Goal: Check status: Check status

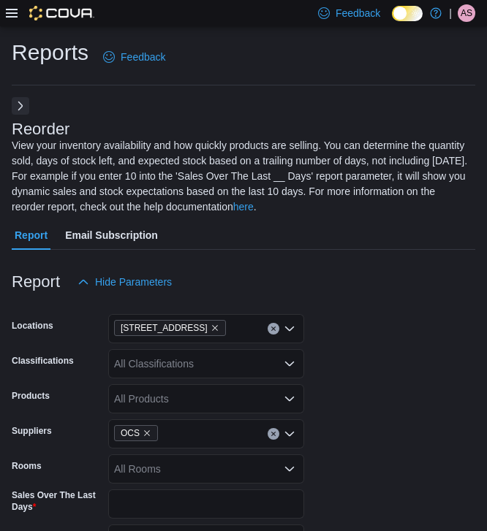
scroll to position [139, 0]
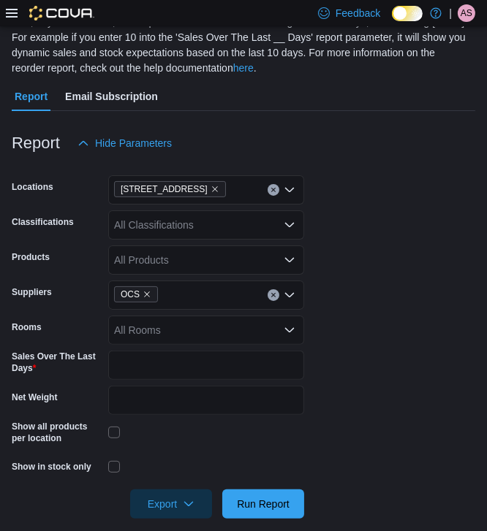
click at [12, 15] on icon at bounding box center [12, 13] width 12 height 12
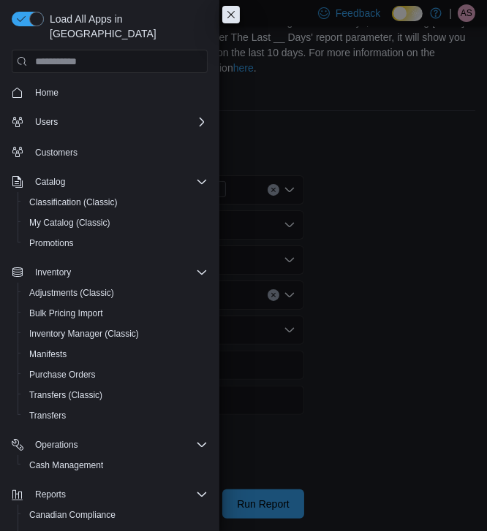
scroll to position [64, 0]
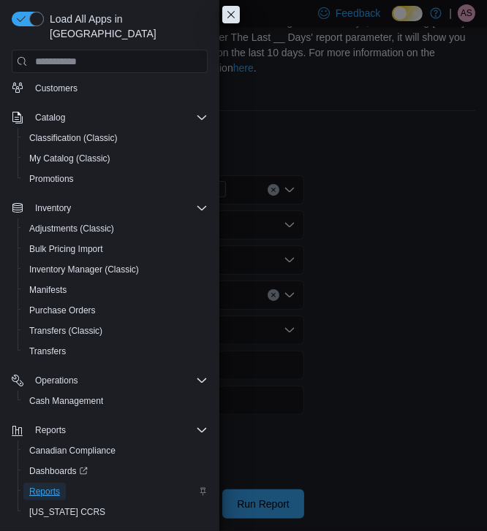
click at [51, 486] on span "Reports" at bounding box center [44, 492] width 31 height 12
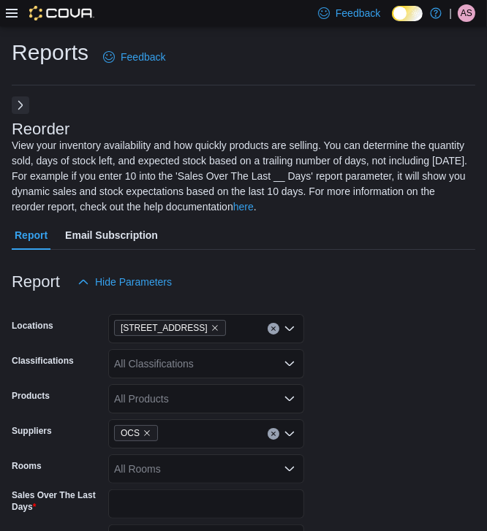
click at [20, 107] on button "Next" at bounding box center [21, 105] width 18 height 18
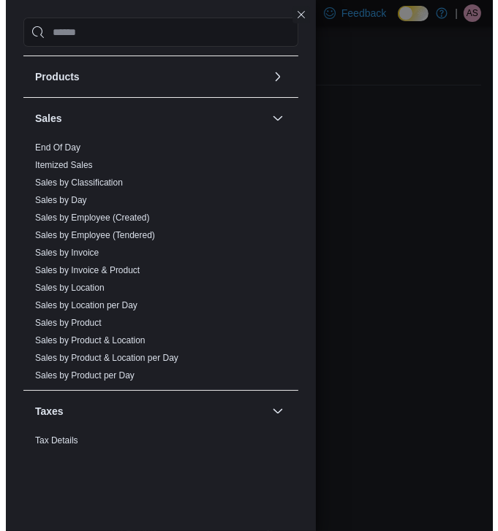
scroll to position [869, 0]
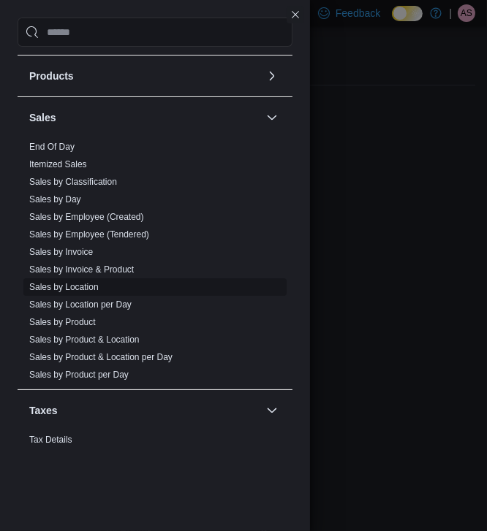
click at [80, 285] on link "Sales by Location" at bounding box center [63, 287] width 69 height 10
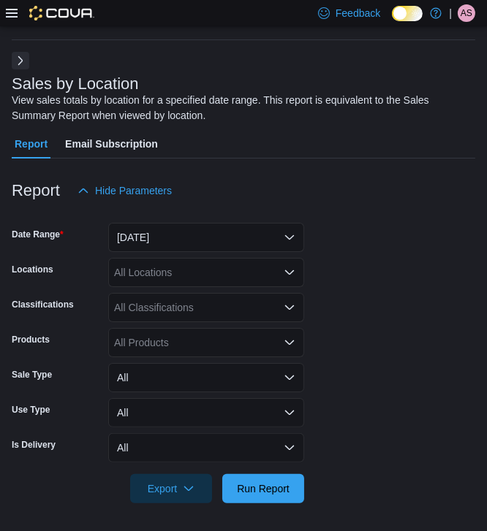
scroll to position [47, 0]
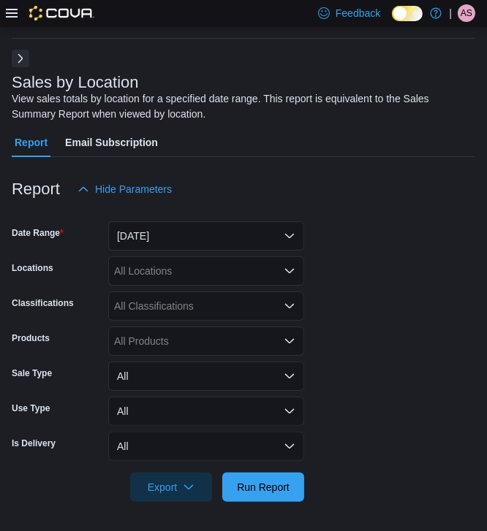
click at [25, 54] on button "Next" at bounding box center [21, 59] width 18 height 18
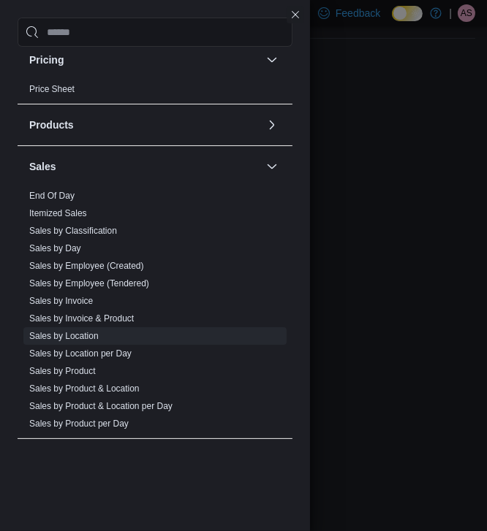
scroll to position [821, 0]
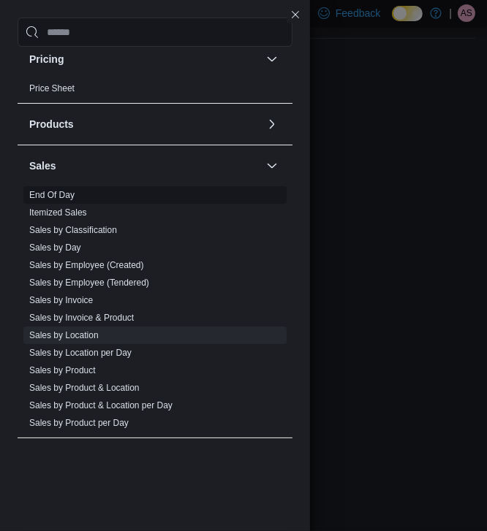
click at [70, 190] on link "End Of Day" at bounding box center [51, 195] width 45 height 10
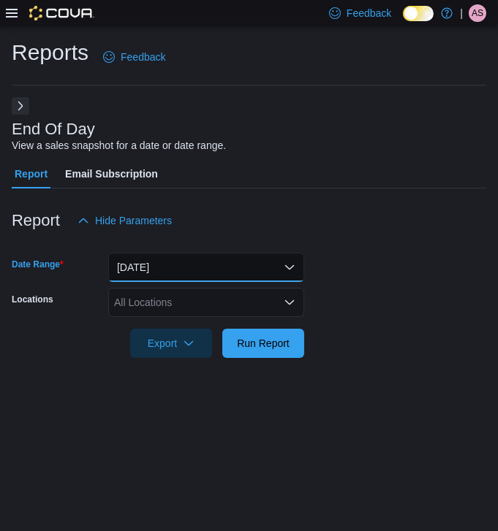
click at [137, 259] on button "[DATE]" at bounding box center [206, 267] width 196 height 29
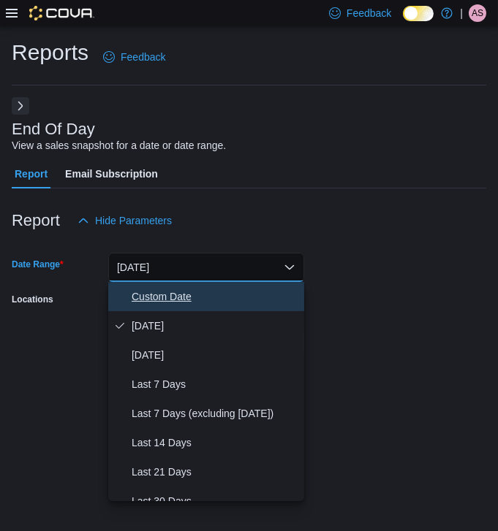
click at [155, 290] on span "Custom Date" at bounding box center [215, 297] width 167 height 18
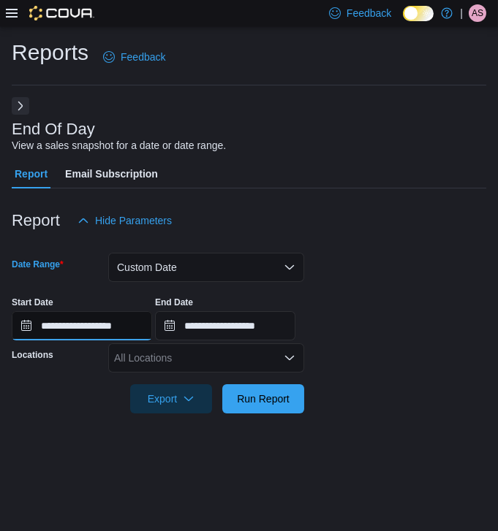
click at [141, 328] on input "**********" at bounding box center [82, 325] width 140 height 29
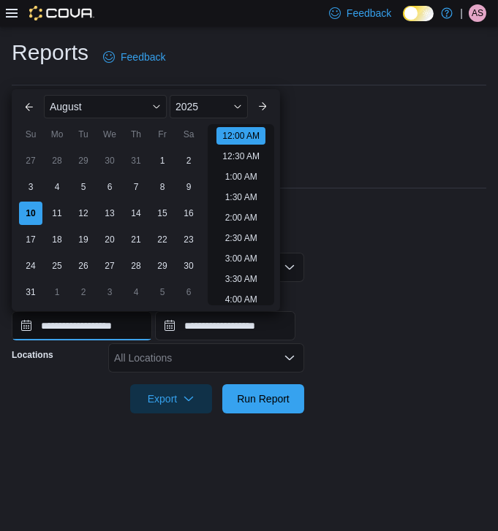
scroll to position [45, 0]
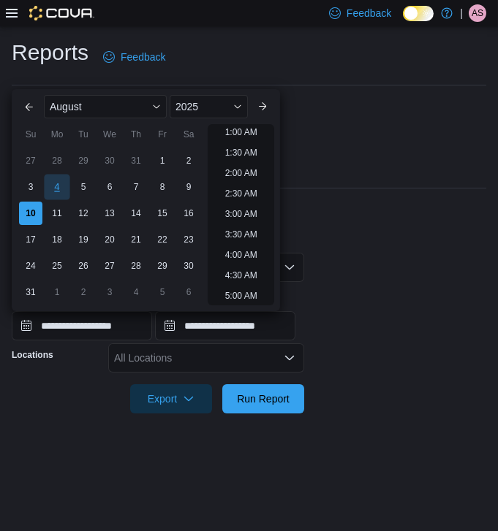
click at [60, 193] on div "4" at bounding box center [57, 188] width 26 height 26
type input "**********"
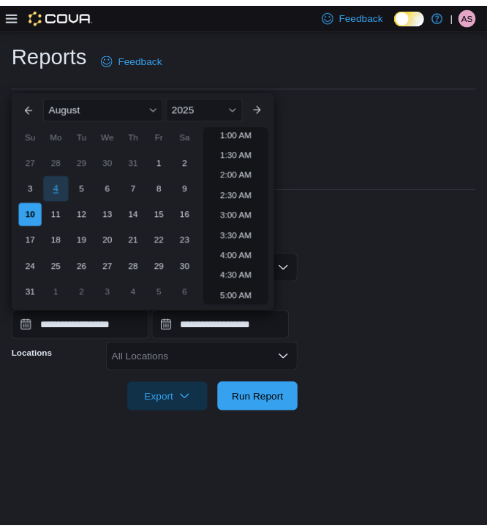
scroll to position [3, 0]
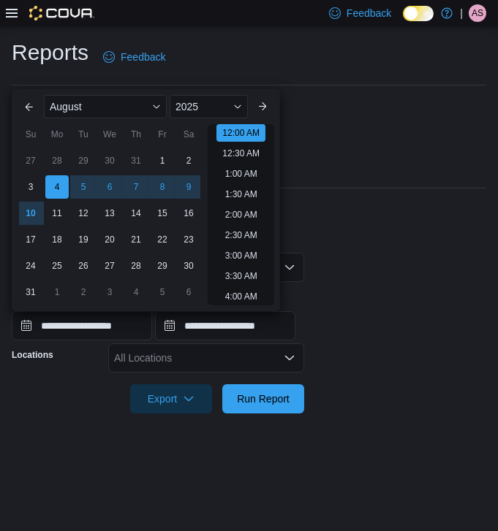
click at [386, 278] on form "**********" at bounding box center [249, 324] width 474 height 178
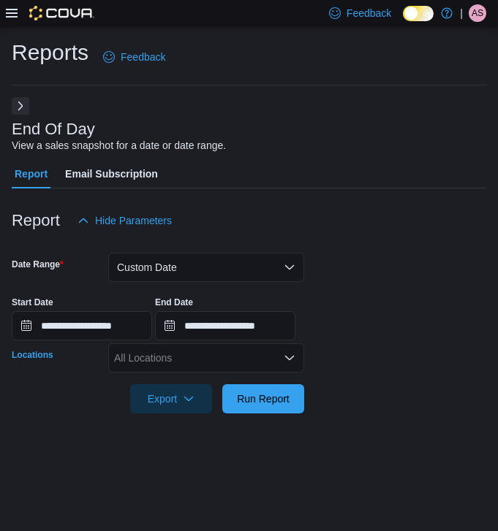
click at [192, 361] on div "All Locations" at bounding box center [206, 358] width 196 height 29
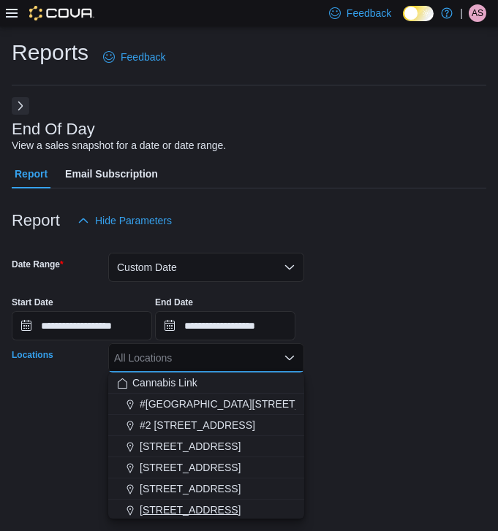
click at [219, 506] on span "[STREET_ADDRESS]" at bounding box center [190, 510] width 101 height 15
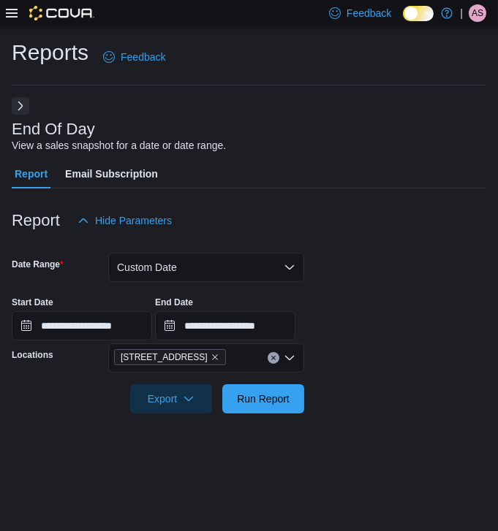
click at [322, 452] on div "**********" at bounding box center [249, 278] width 498 height 505
click at [273, 401] on span "Run Report" at bounding box center [263, 398] width 53 height 15
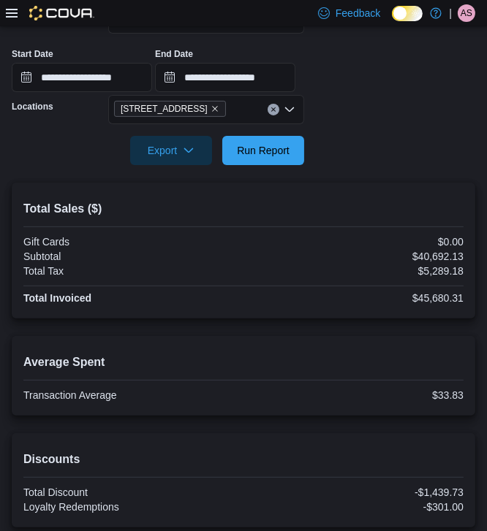
scroll to position [255, 0]
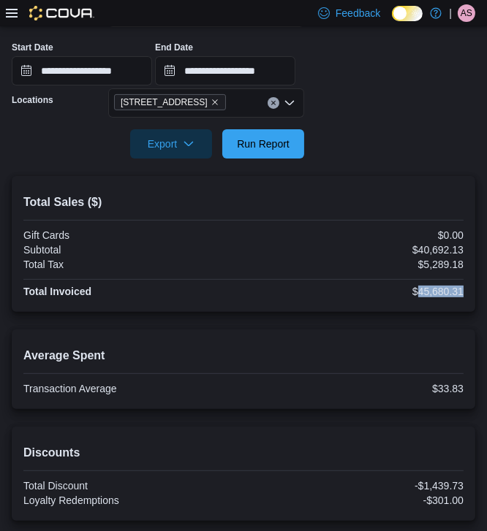
drag, startPoint x: 480, startPoint y: 290, endPoint x: 428, endPoint y: 295, distance: 52.1
click at [428, 295] on div "Total Sales ($) Gift Cards $0.00 Subtotal $40,692.13 Total Tax $5,289.18 Total …" at bounding box center [243, 244] width 463 height 136
copy div "45,680.31"
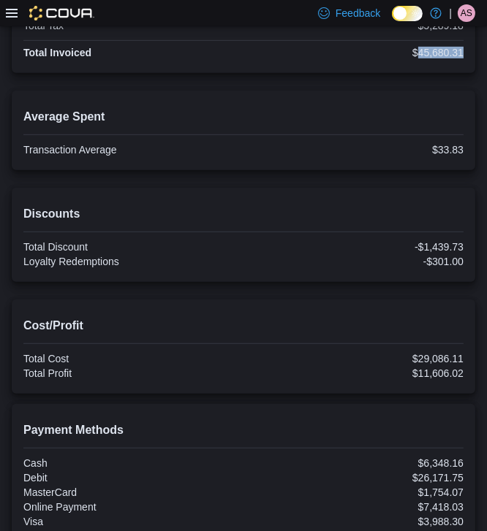
scroll to position [495, 0]
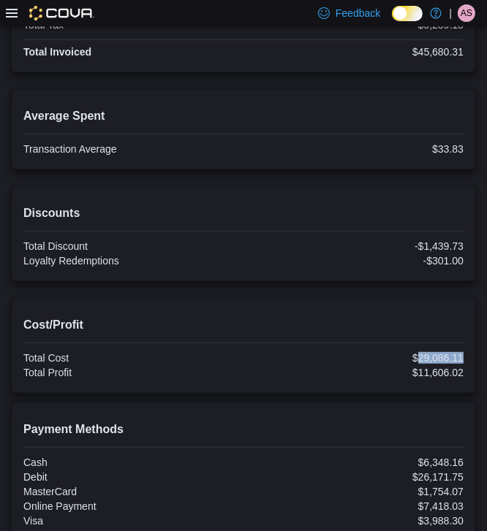
drag, startPoint x: 475, startPoint y: 359, endPoint x: 430, endPoint y: 357, distance: 45.4
click at [430, 357] on div "Cost/Profit Total Cost $29,086.11 Total Profit $11,606.02" at bounding box center [243, 346] width 463 height 94
copy div "29,086.11"
